Goal: Complete application form: Complete application form

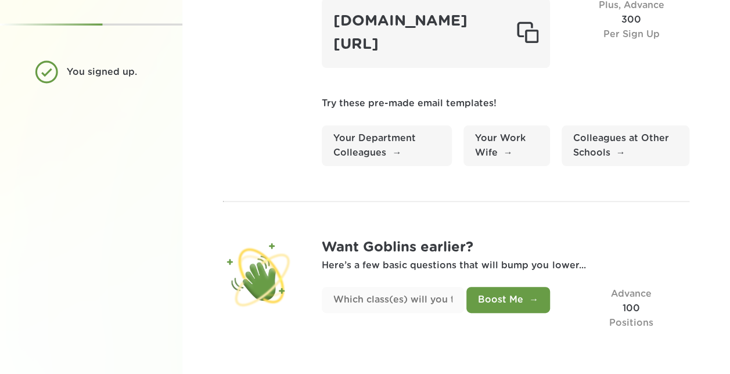
scroll to position [130, 0]
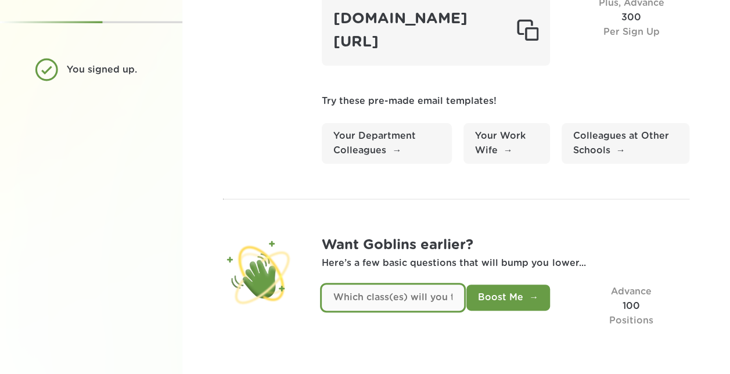
click at [443, 296] on input "text" at bounding box center [393, 298] width 142 height 26
click at [423, 296] on input "text" at bounding box center [393, 298] width 142 height 26
type input "M"
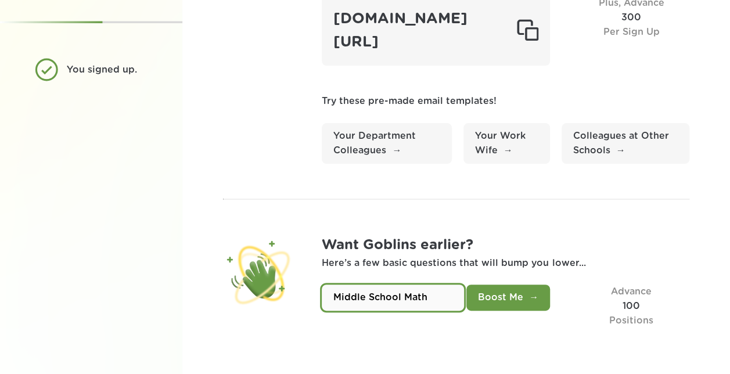
type input "Middle School Math"
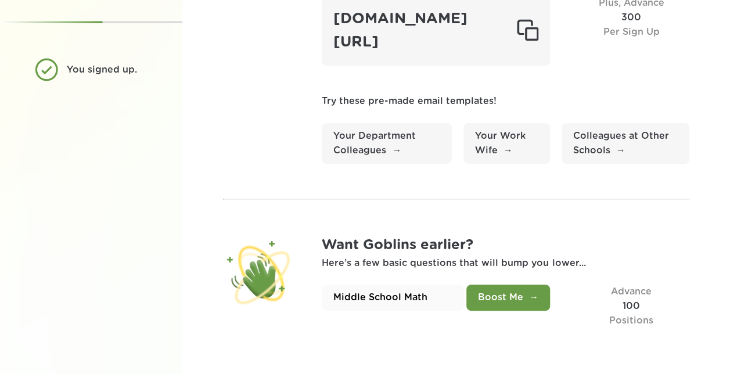
click at [493, 298] on button "Boost Me" at bounding box center [509, 298] width 84 height 26
click at [531, 288] on button "Boost Me" at bounding box center [509, 298] width 84 height 26
click at [517, 293] on button "Boost Me" at bounding box center [509, 298] width 84 height 26
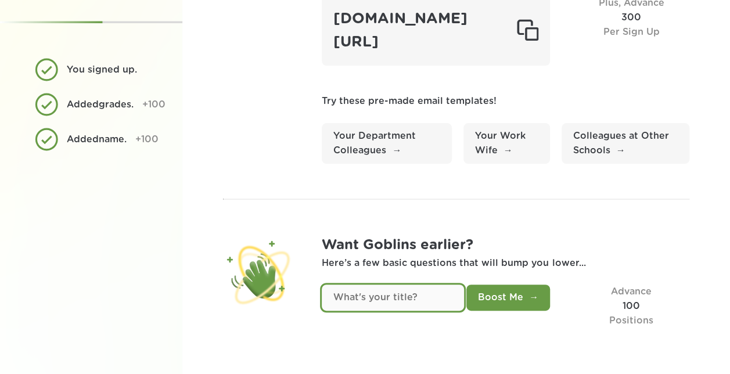
click at [451, 290] on input "text" at bounding box center [393, 298] width 142 height 26
click at [399, 298] on input "text" at bounding box center [393, 298] width 142 height 26
type input "Math Teacher"
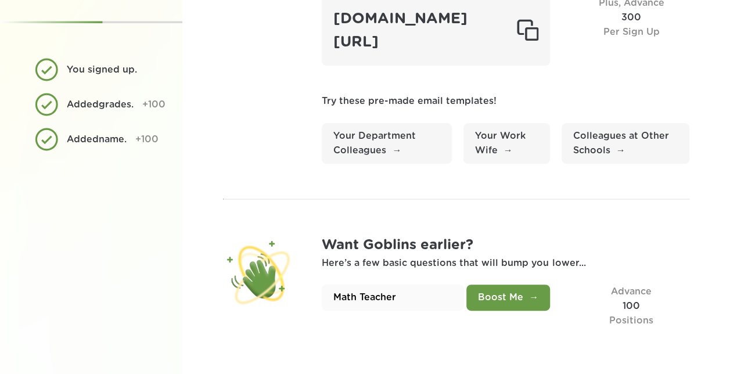
click at [496, 300] on button "Boost Me" at bounding box center [509, 298] width 84 height 26
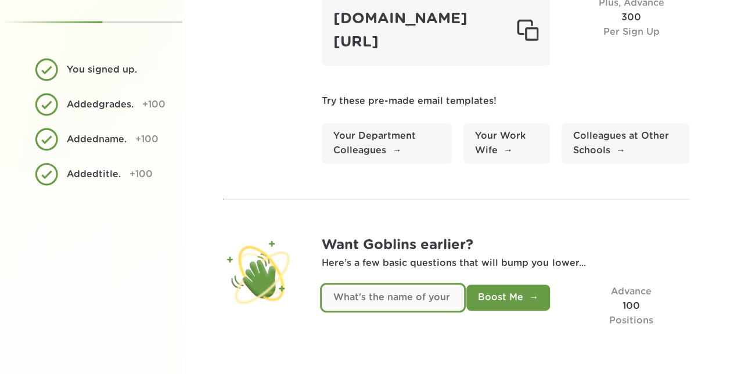
click at [414, 300] on input "text" at bounding box center [393, 298] width 142 height 26
type input "KVMS"
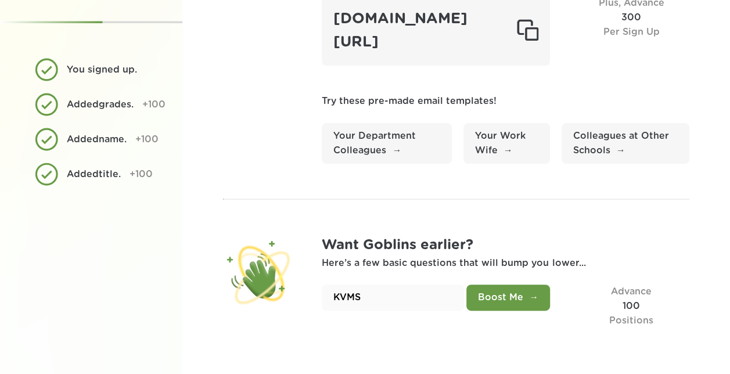
click at [480, 300] on button "Boost Me" at bounding box center [509, 298] width 84 height 26
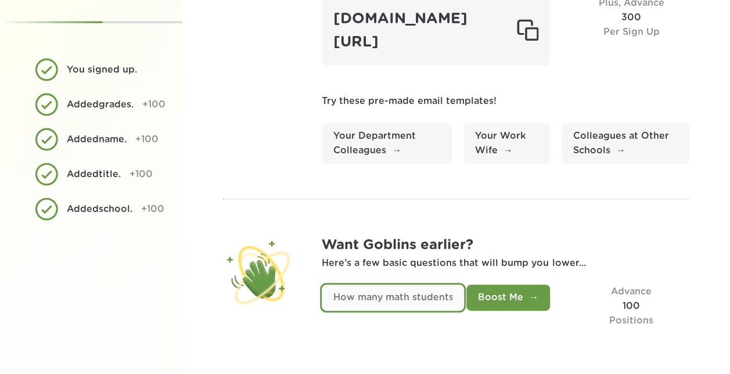
click at [435, 299] on input "text" at bounding box center [393, 298] width 142 height 26
type input "82"
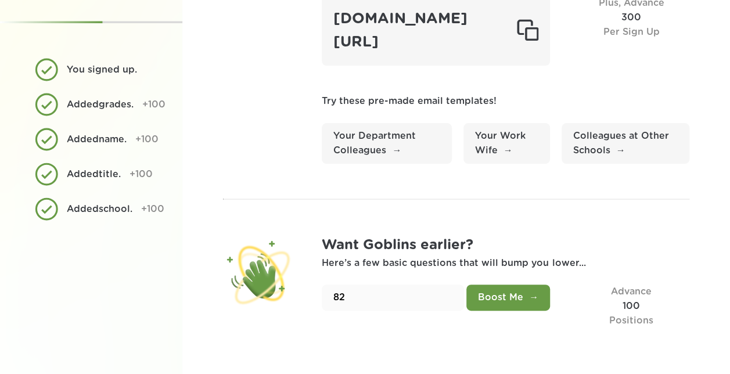
click at [487, 301] on button "Boost Me" at bounding box center [509, 298] width 84 height 26
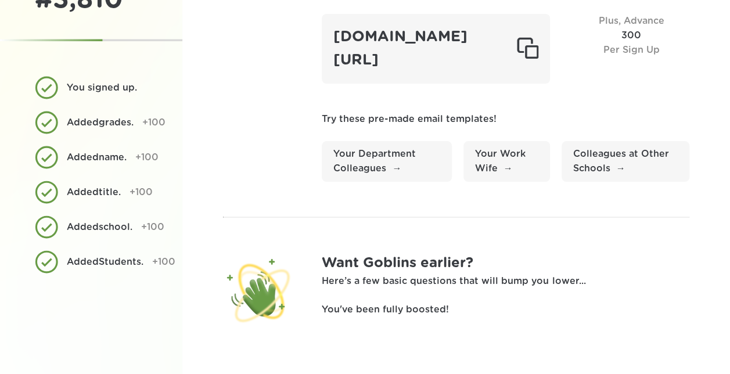
scroll to position [0, 0]
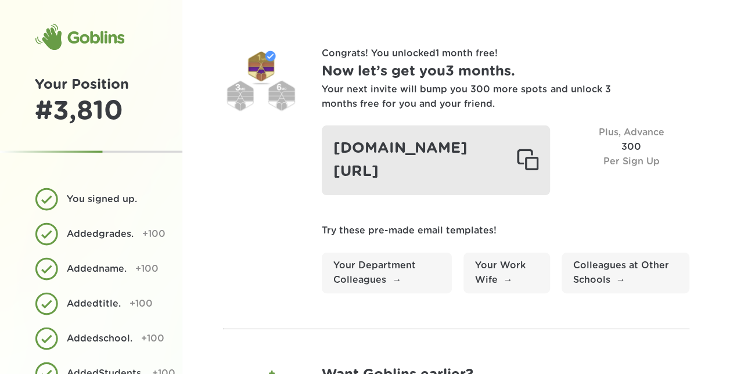
click at [535, 156] on div at bounding box center [528, 160] width 22 height 23
